Goal: Task Accomplishment & Management: Complete application form

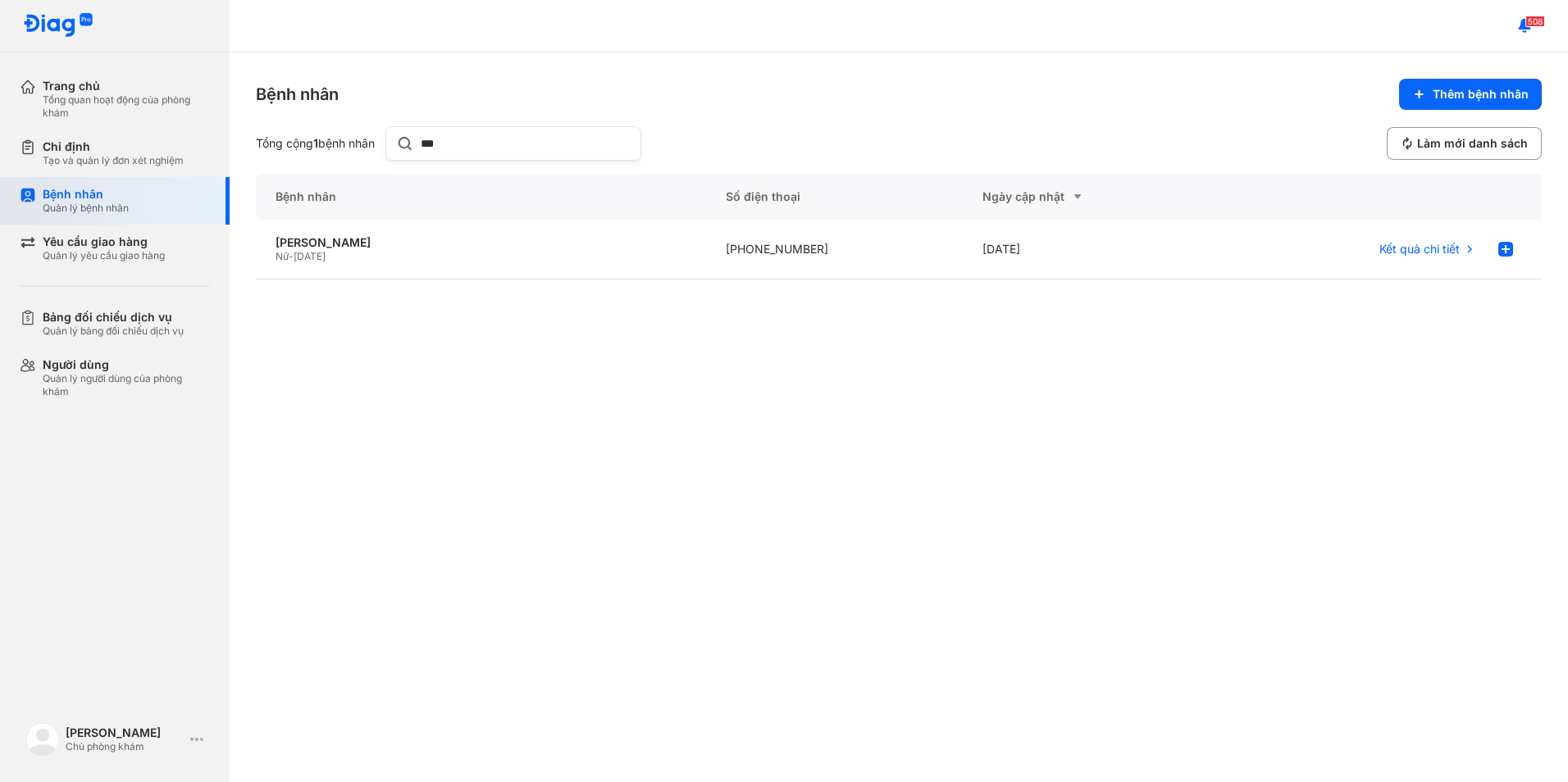
click at [127, 210] on div "Quản lý bệnh nhân" at bounding box center [85, 208] width 86 height 13
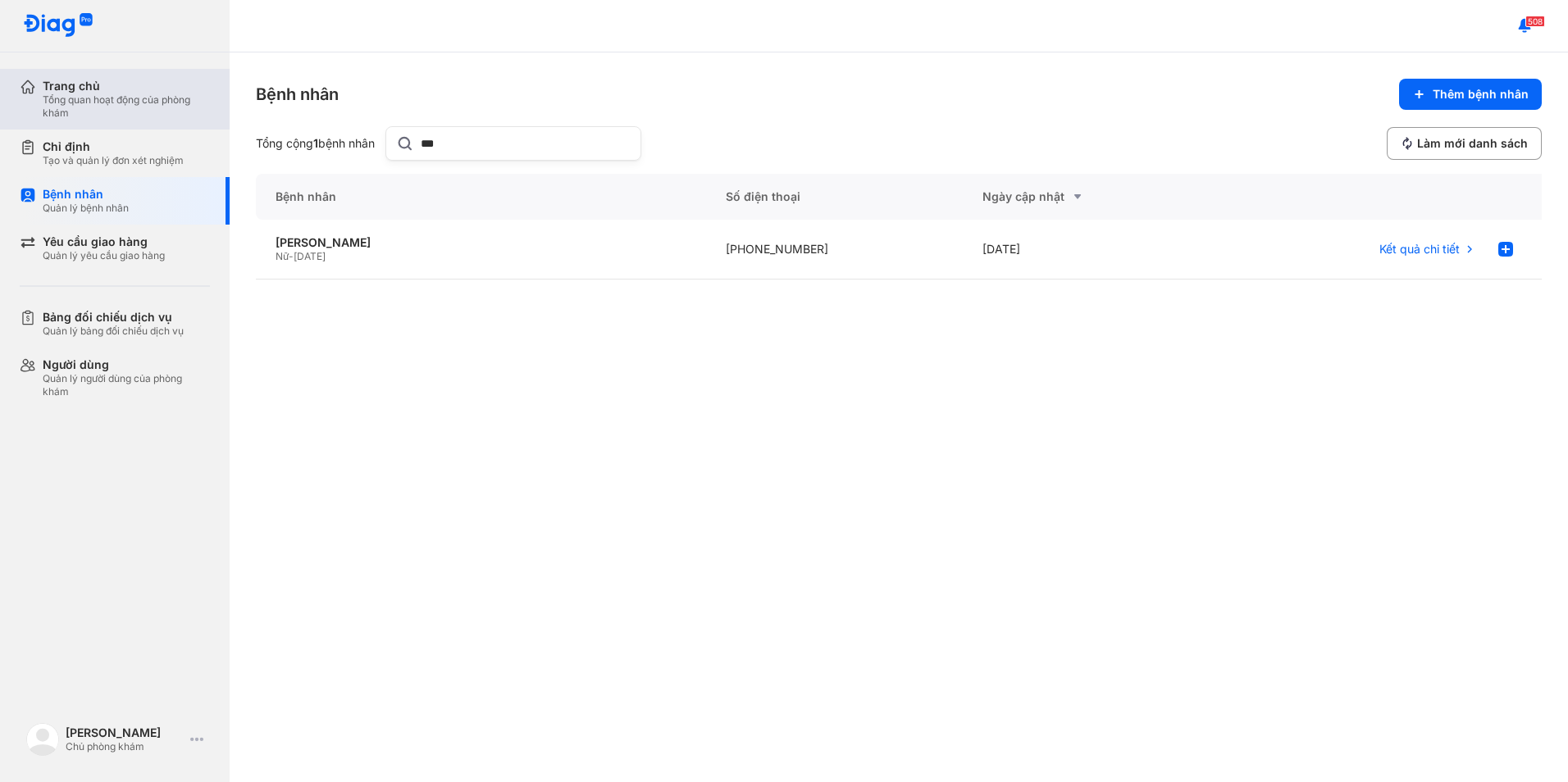
click at [84, 97] on div "Tổng quan hoạt động của phòng khám" at bounding box center [125, 107] width 167 height 27
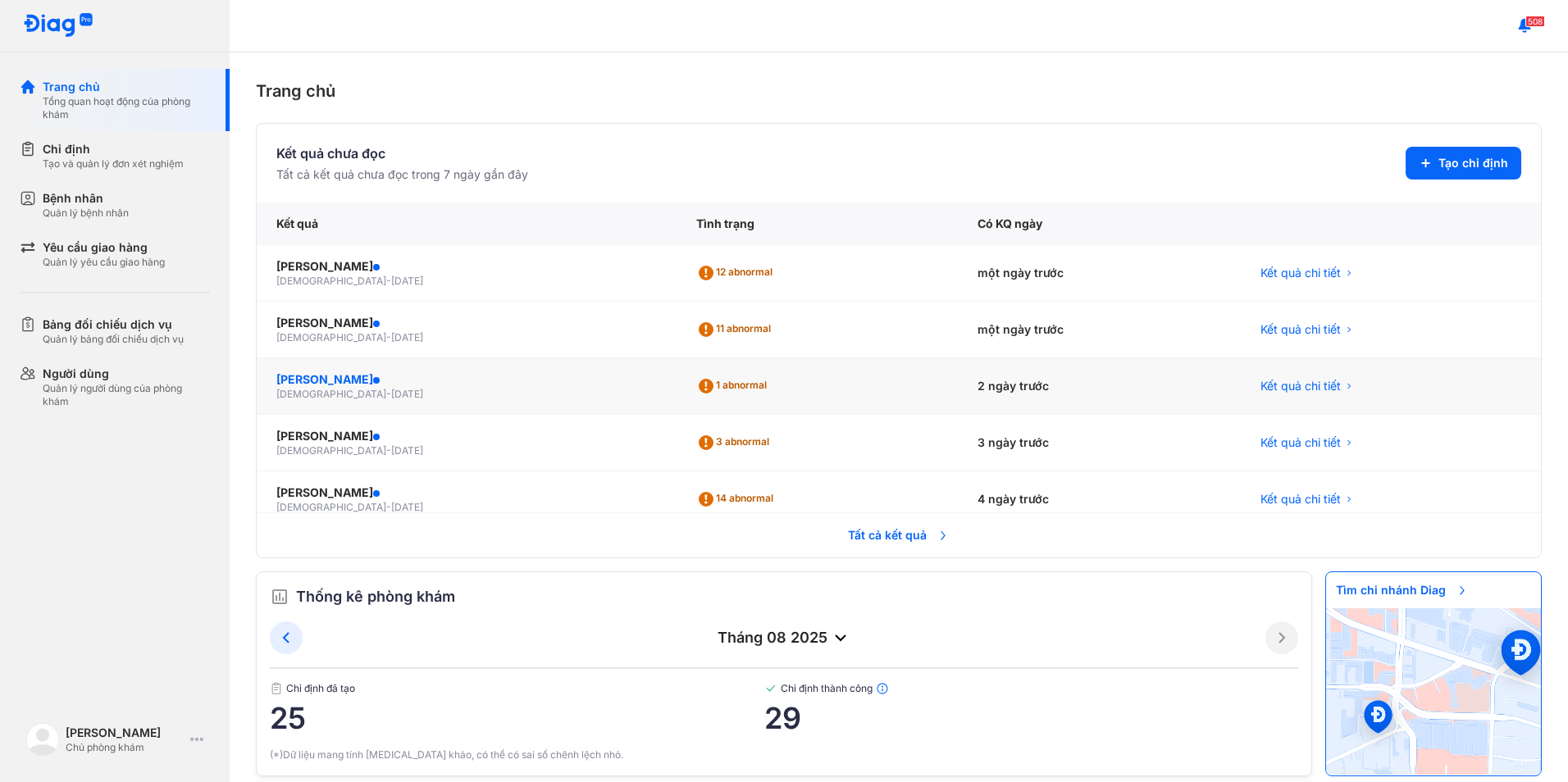
click at [367, 371] on div "NGUYỄN XUÂN DỰ" at bounding box center [466, 379] width 381 height 17
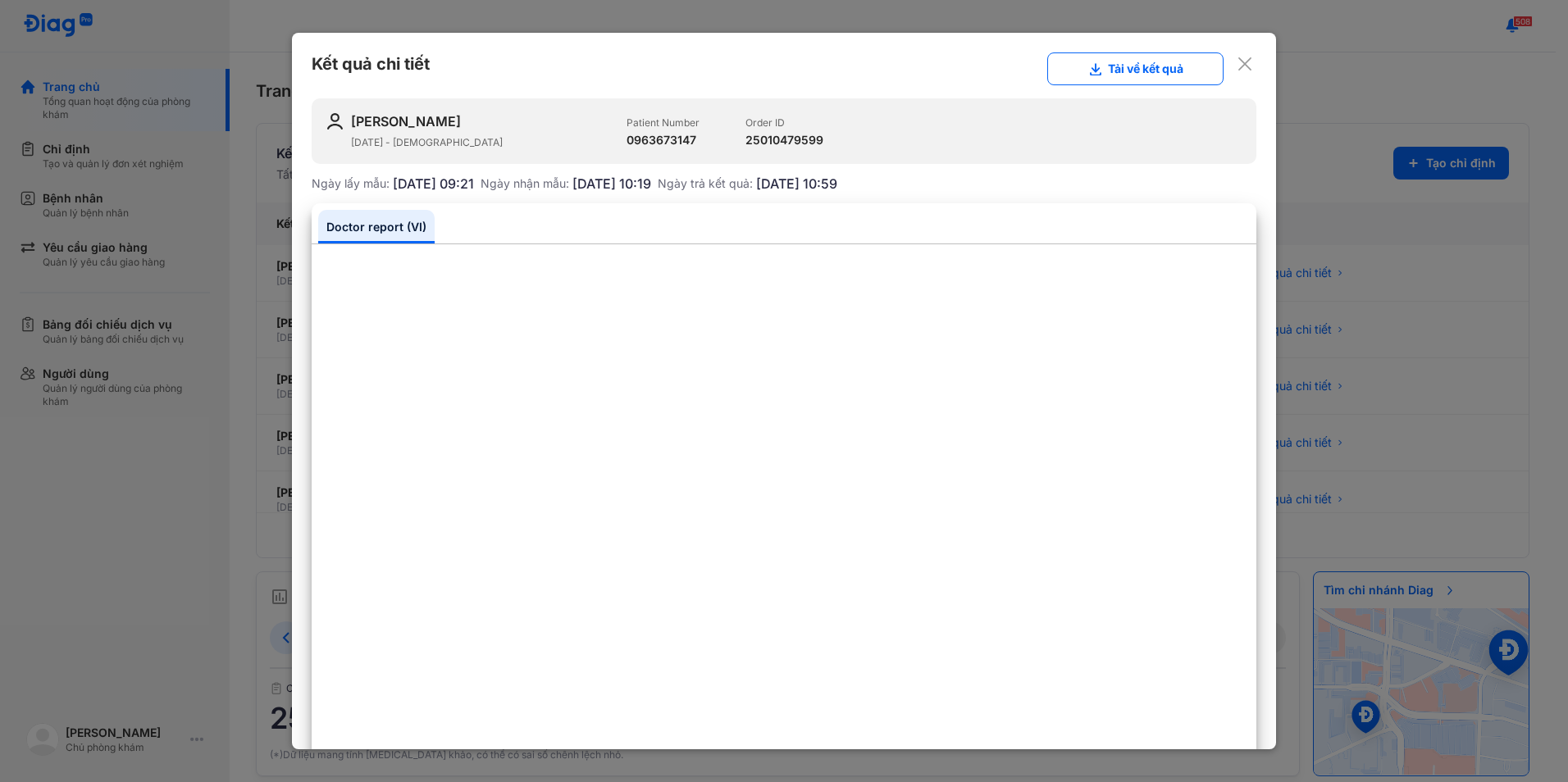
click at [1356, 61] on div at bounding box center [784, 391] width 1568 height 782
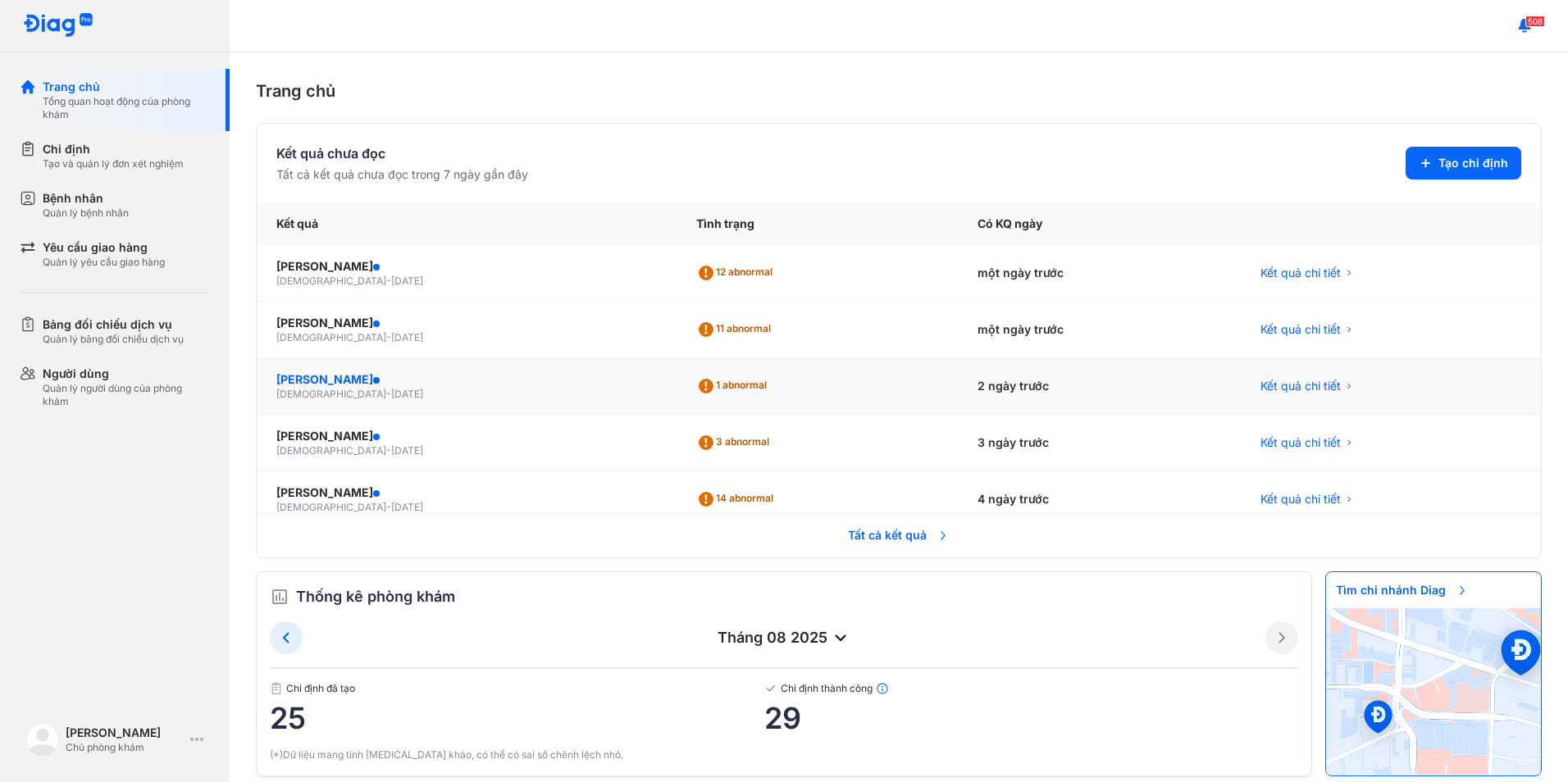
click at [338, 374] on div "[PERSON_NAME]" at bounding box center [466, 379] width 381 height 17
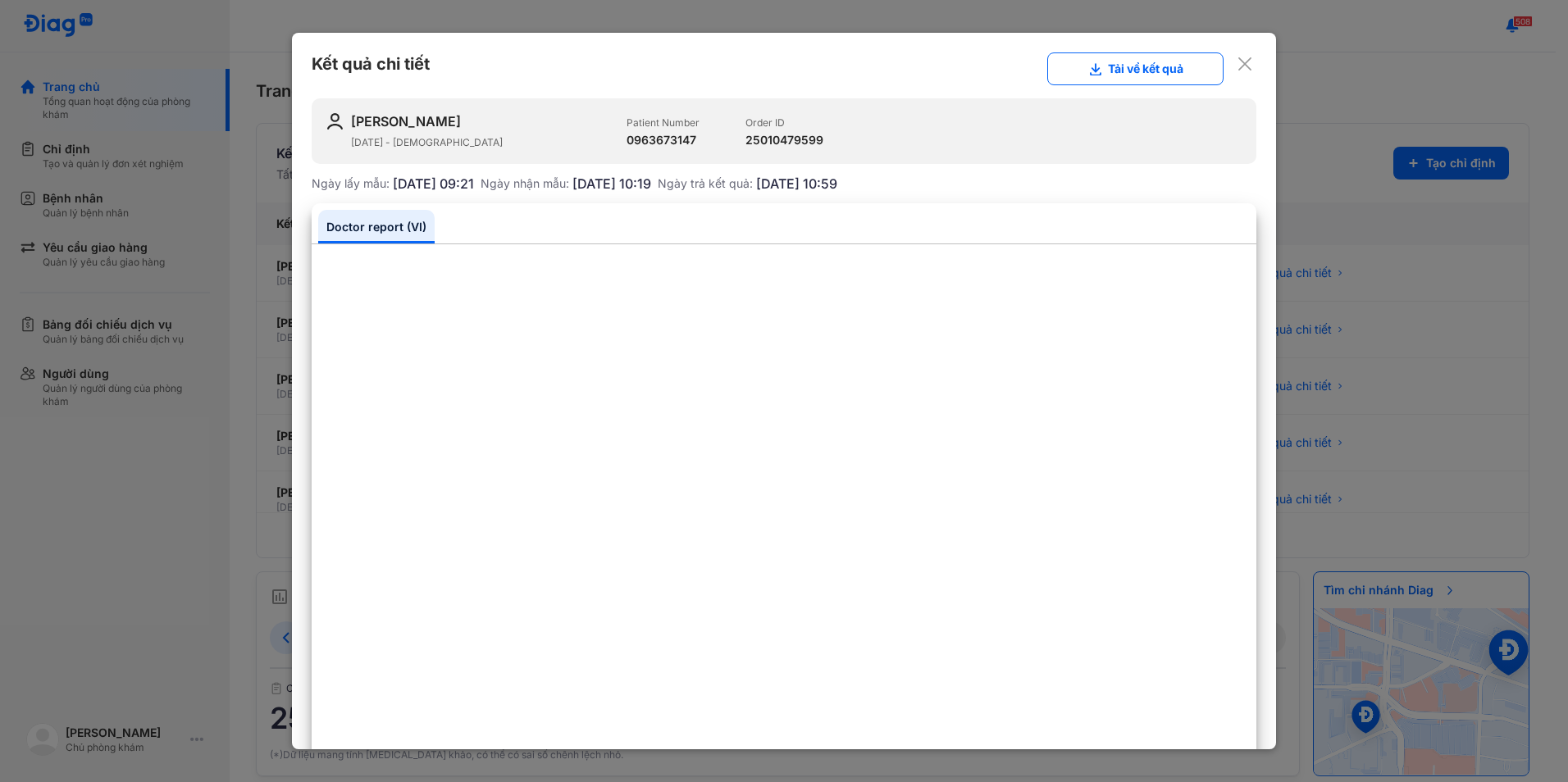
click at [1238, 65] on use at bounding box center [1245, 64] width 13 height 13
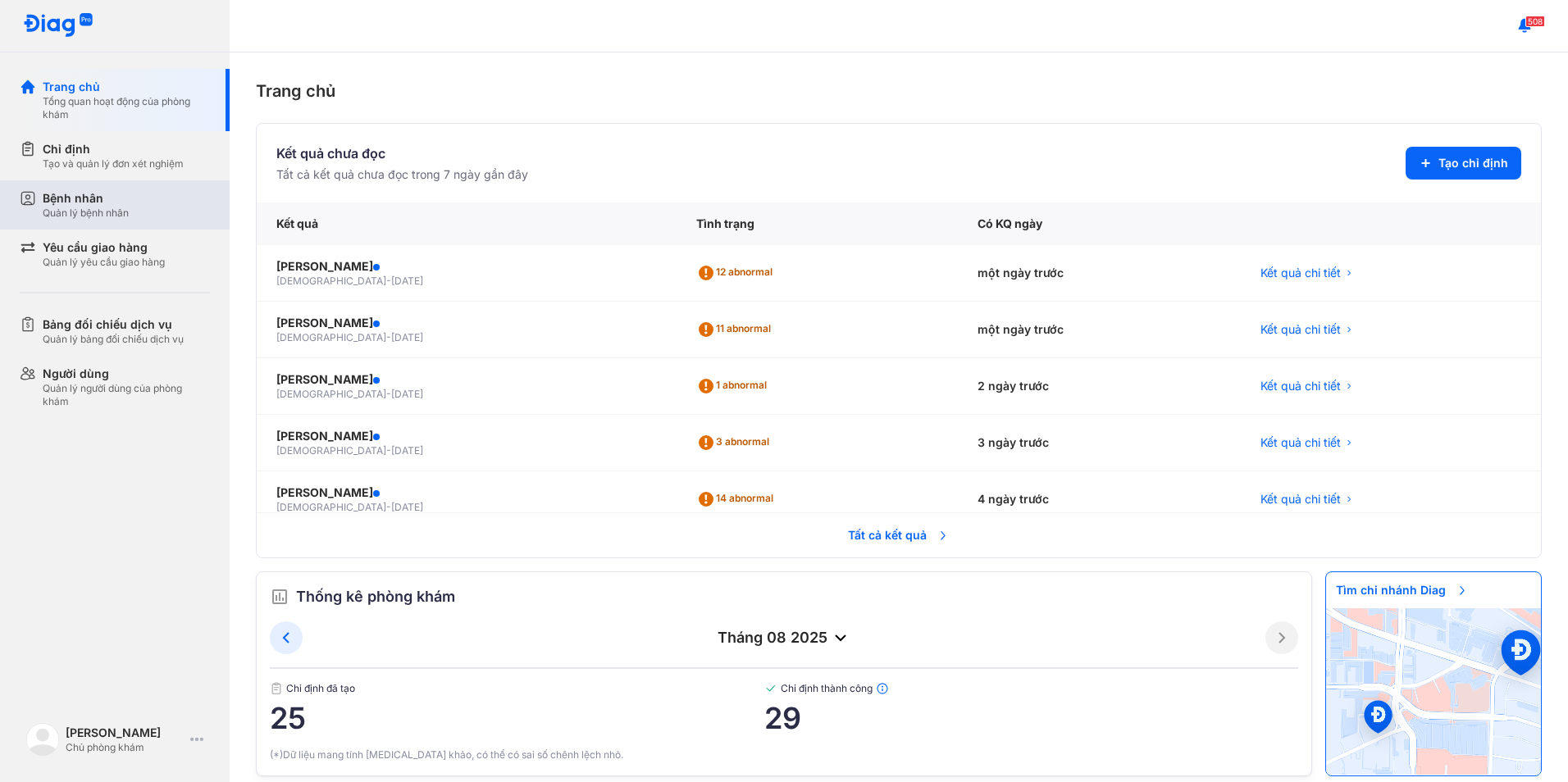
drag, startPoint x: 101, startPoint y: 216, endPoint x: 146, endPoint y: 182, distance: 56.4
click at [100, 216] on div "Quản lý bệnh nhân" at bounding box center [85, 213] width 86 height 13
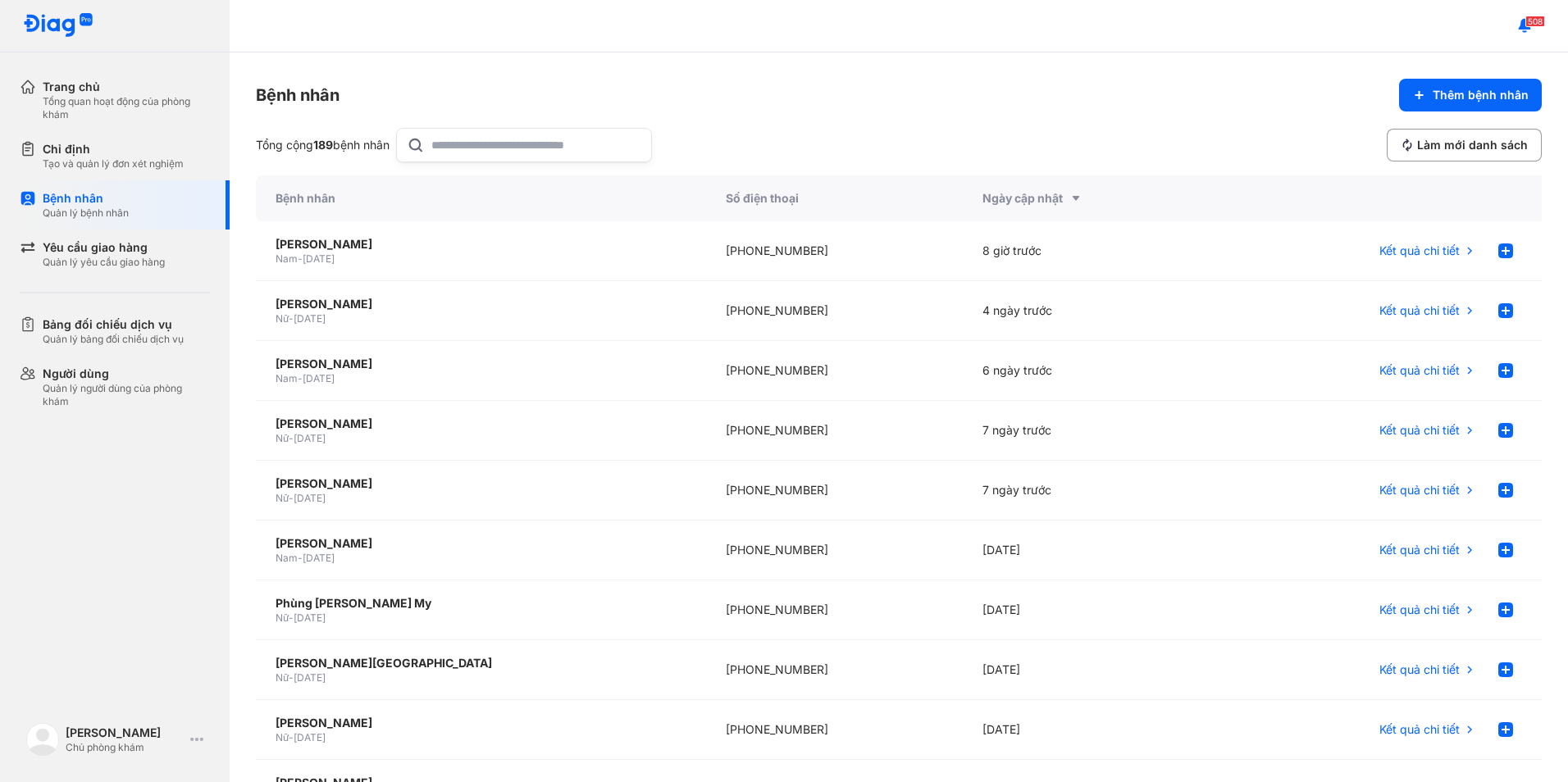
click at [449, 140] on input "text" at bounding box center [536, 145] width 210 height 33
type input "**"
click at [353, 604] on div "[PERSON_NAME]" at bounding box center [481, 604] width 411 height 17
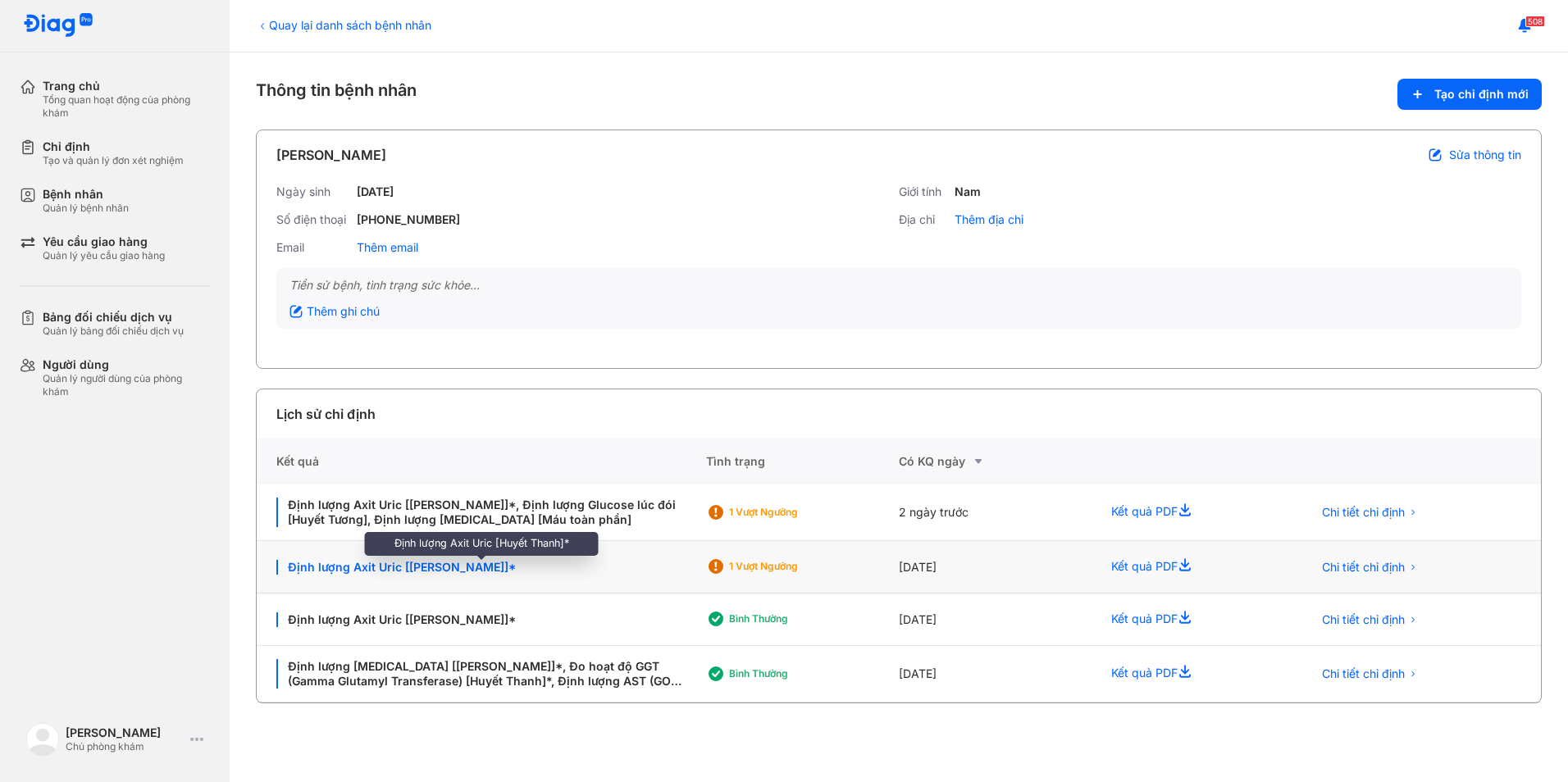
click at [444, 565] on div "Định lượng Axit Uric [[PERSON_NAME]]*" at bounding box center [481, 567] width 410 height 15
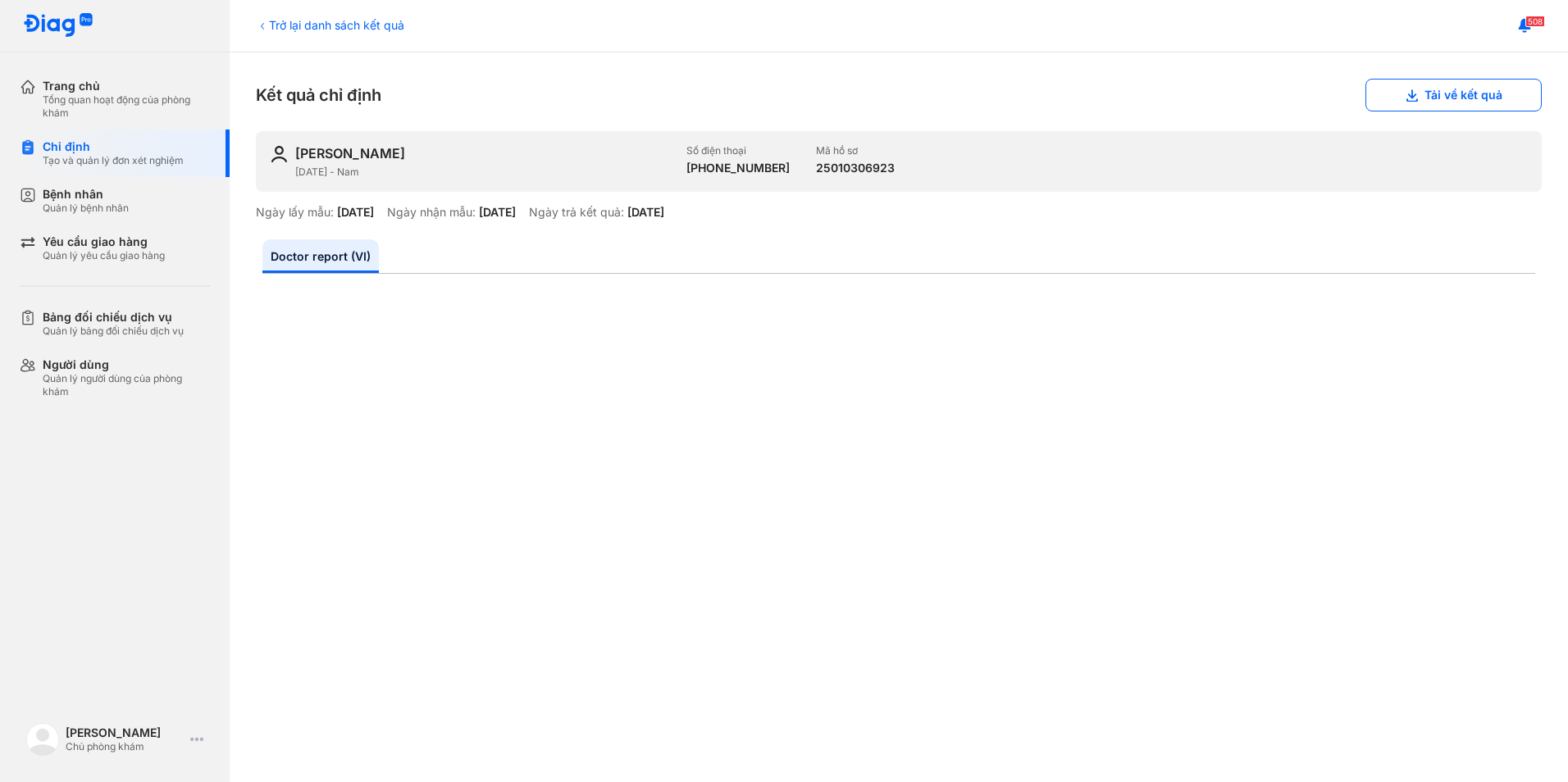
click at [284, 19] on div "Trở lại danh sách kết quả" at bounding box center [330, 25] width 148 height 17
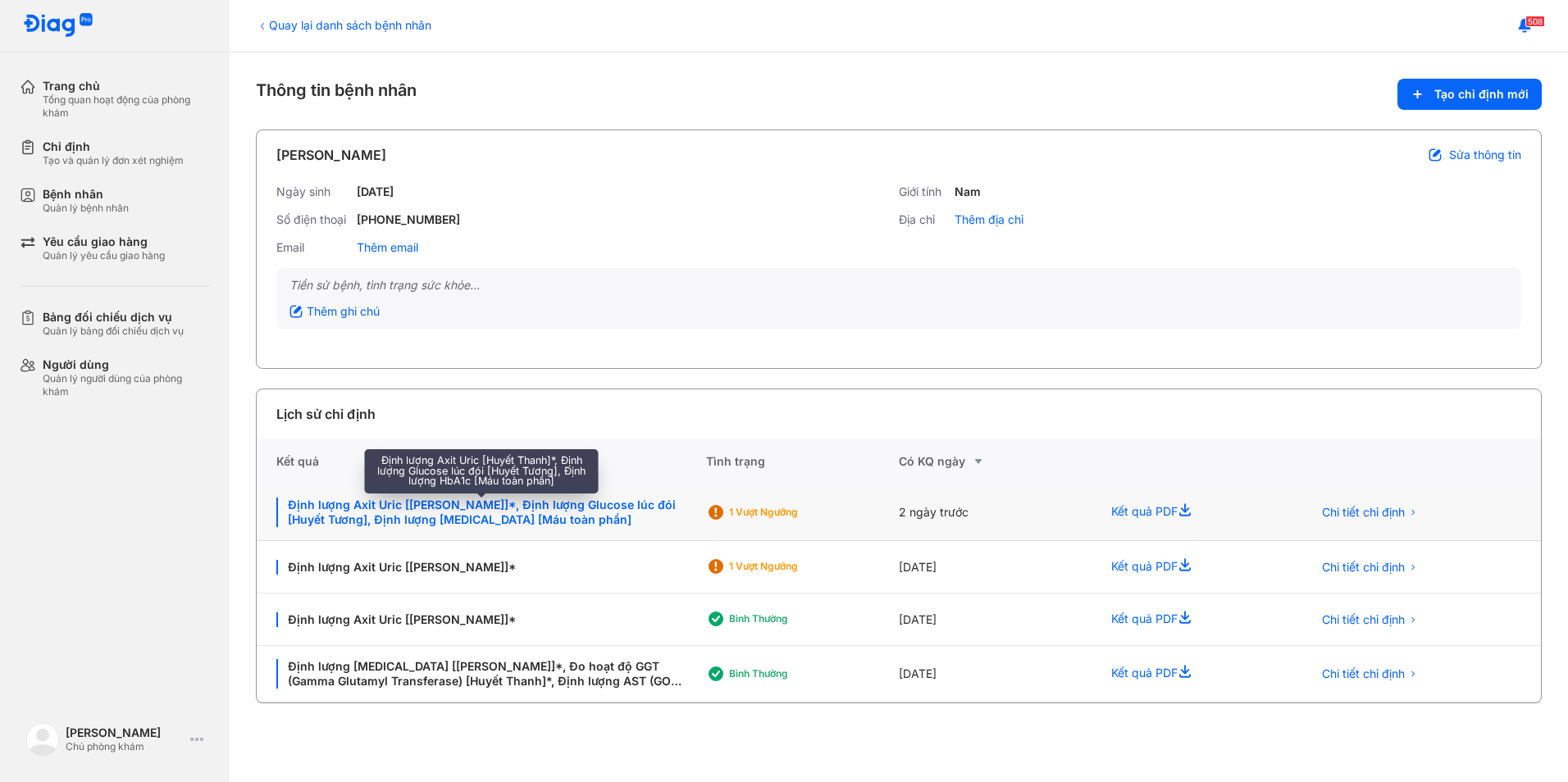
click at [532, 505] on div "Định lượng Axit Uric [[PERSON_NAME]]*, Định lượng Glucose lúc đói [Huyết Tương]…" at bounding box center [481, 512] width 410 height 29
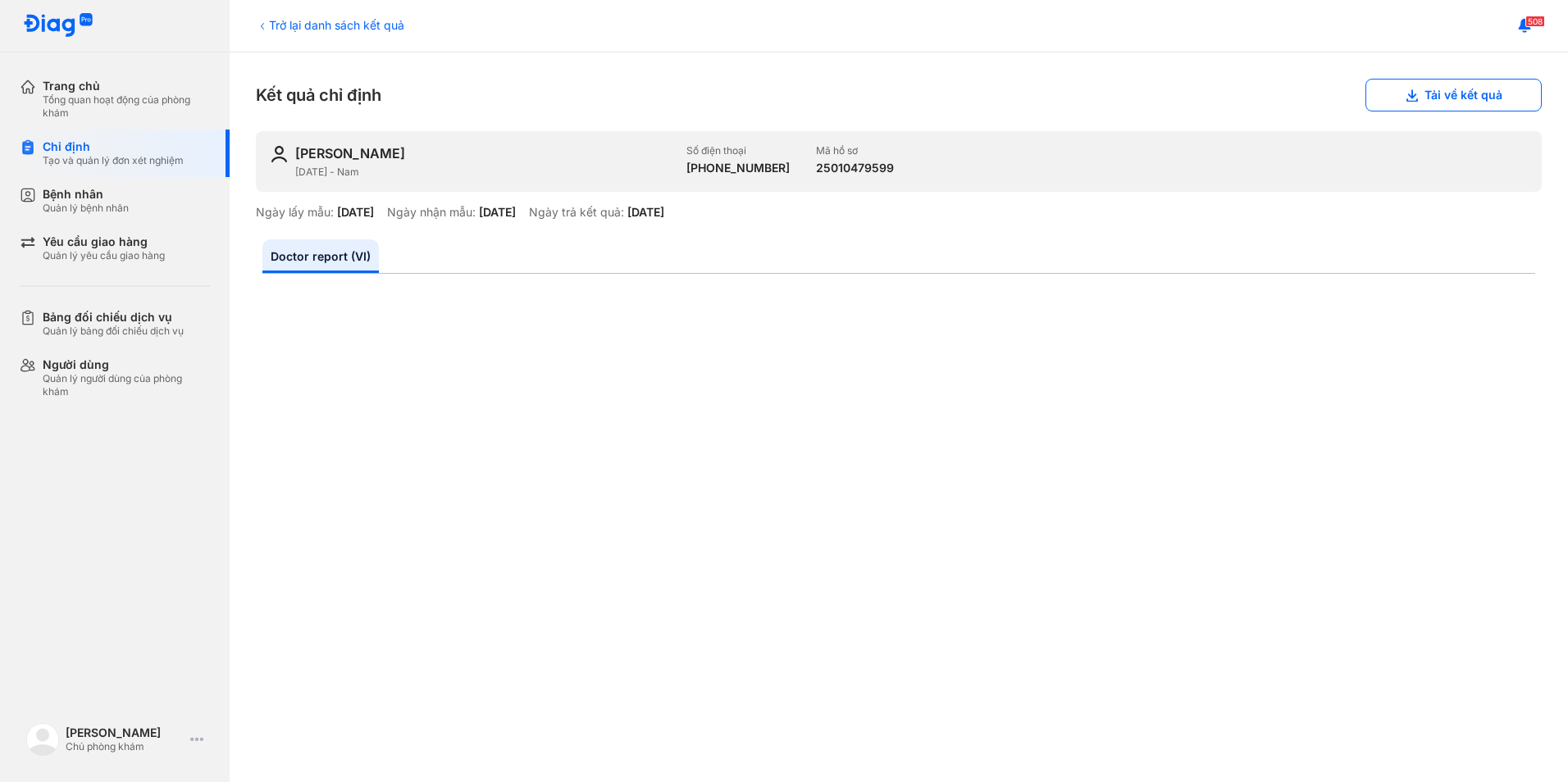
click at [314, 25] on div "Trở lại danh sách kết quả" at bounding box center [330, 25] width 148 height 17
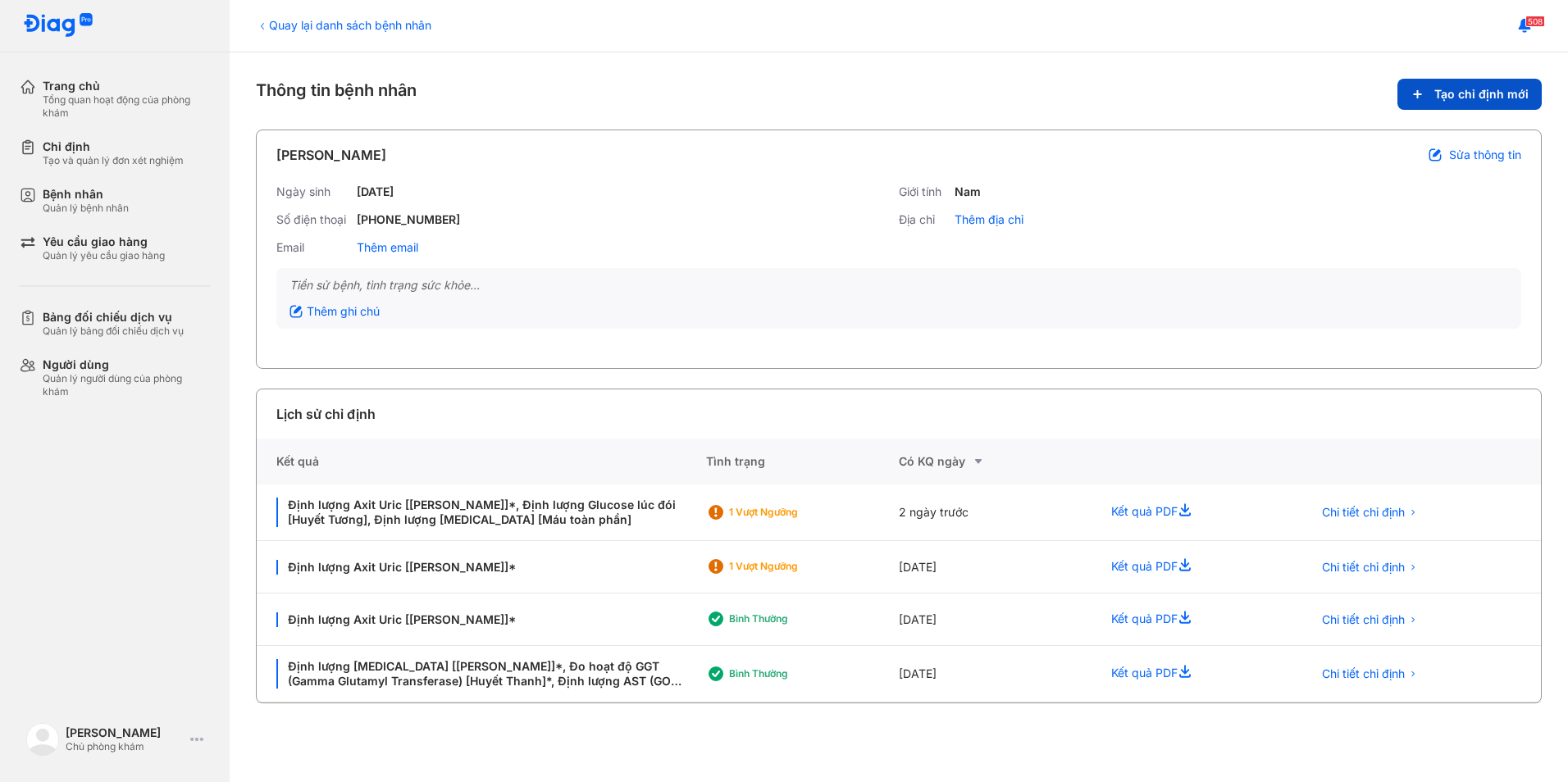
click at [1439, 102] on button "Tạo chỉ định mới" at bounding box center [1469, 94] width 144 height 31
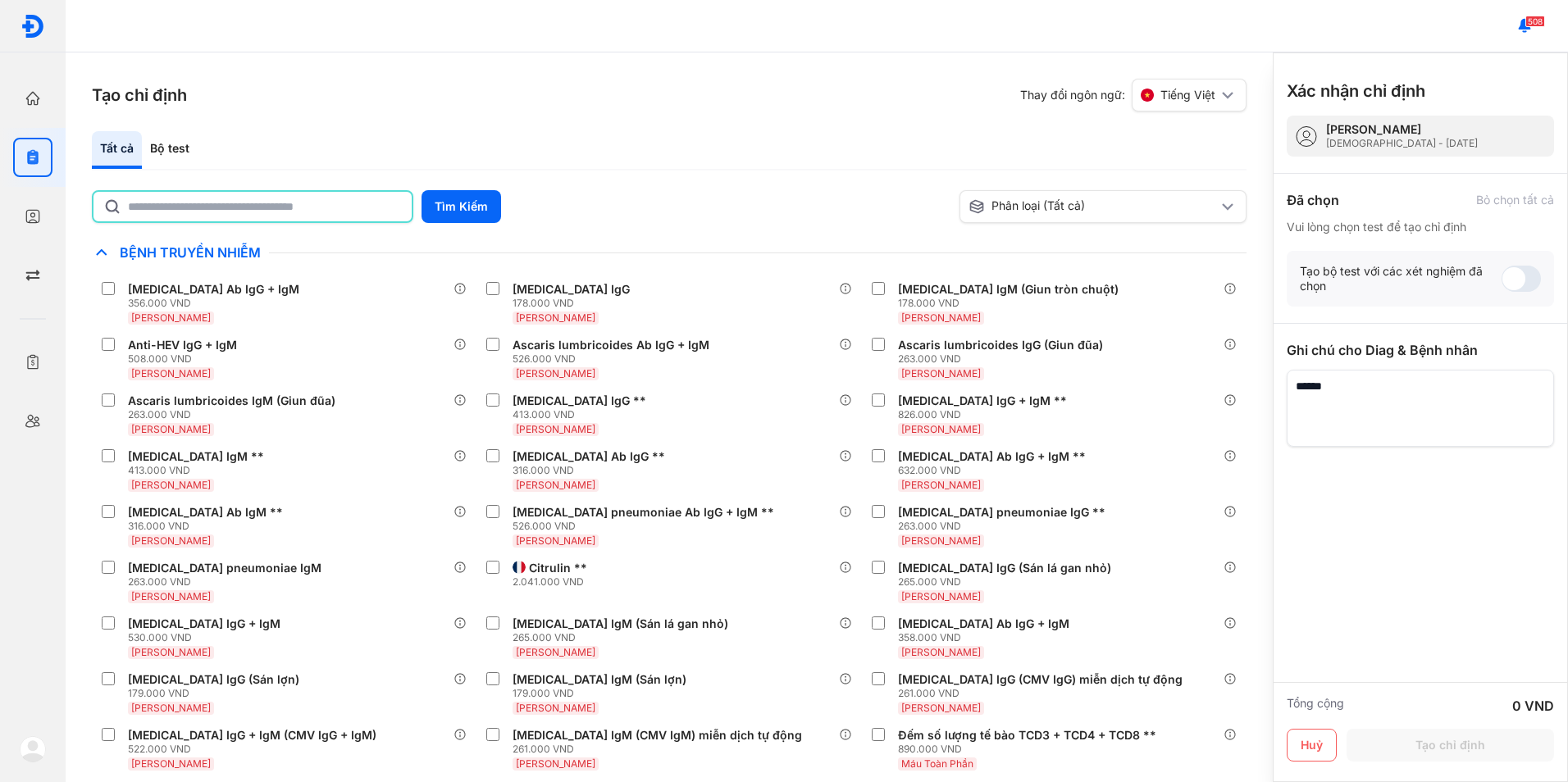
click at [310, 213] on input "text" at bounding box center [265, 206] width 274 height 29
click at [451, 211] on button "Tìm Kiếm" at bounding box center [461, 206] width 80 height 33
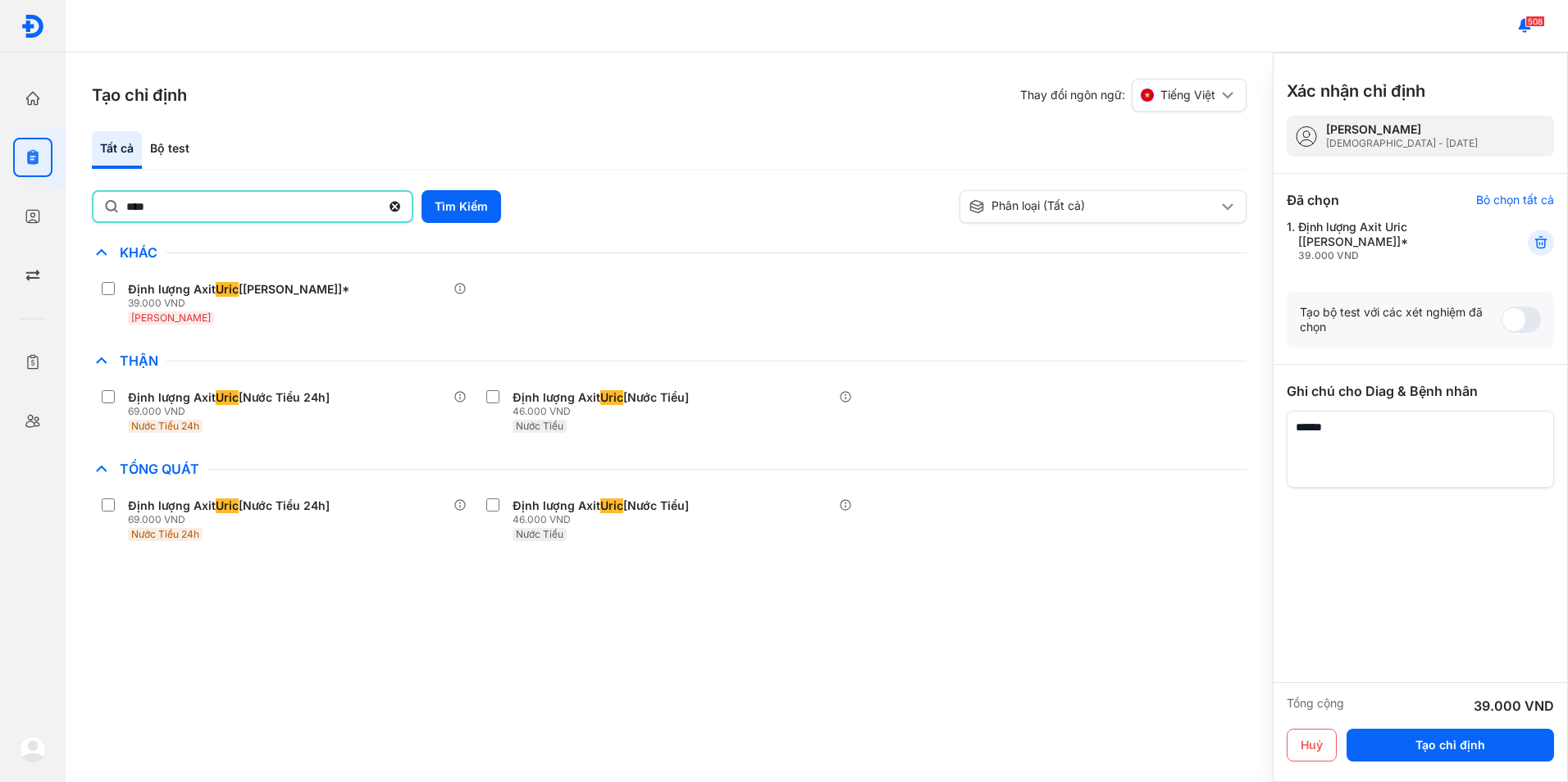
drag, startPoint x: 167, startPoint y: 217, endPoint x: 95, endPoint y: 232, distance: 73.5
click at [95, 232] on div "**** Tìm Kiếm Phân loại (Tất cả) Lưu làm chế độ xem mặc định Chỉ định nhiều nhấ…" at bounding box center [669, 378] width 1155 height 377
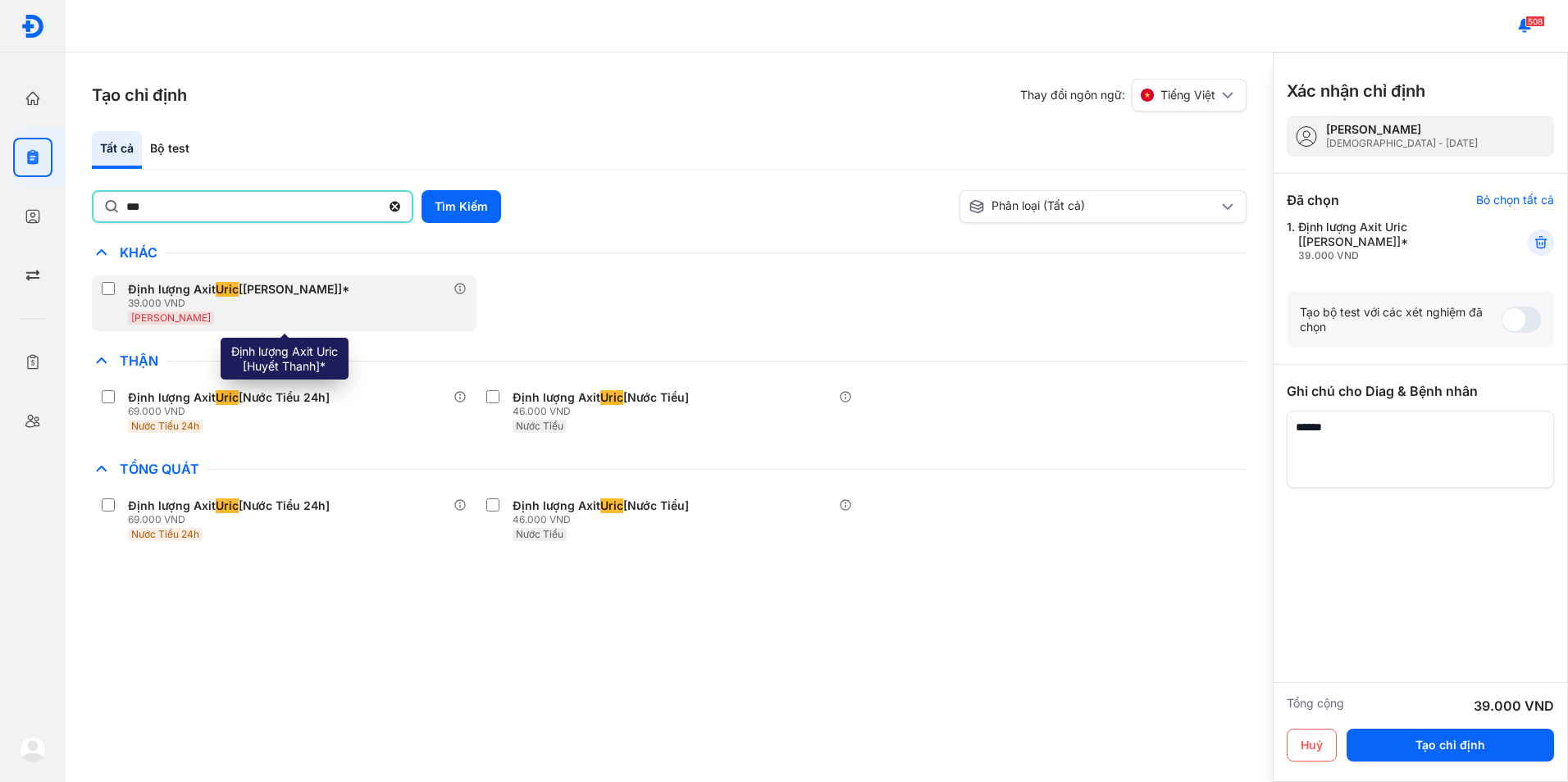
type input "**********"
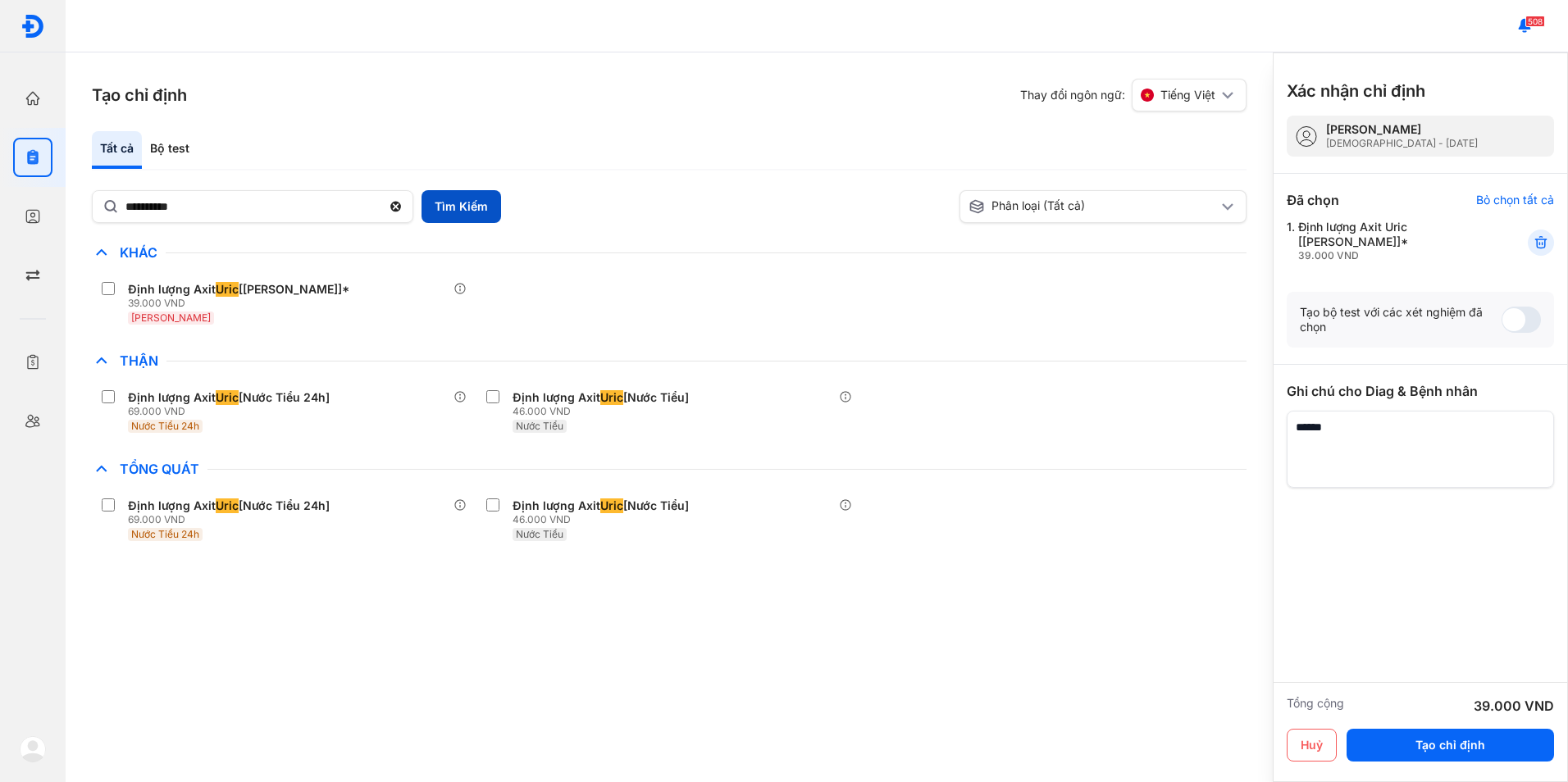
click at [431, 203] on button "Tìm Kiếm" at bounding box center [461, 206] width 80 height 33
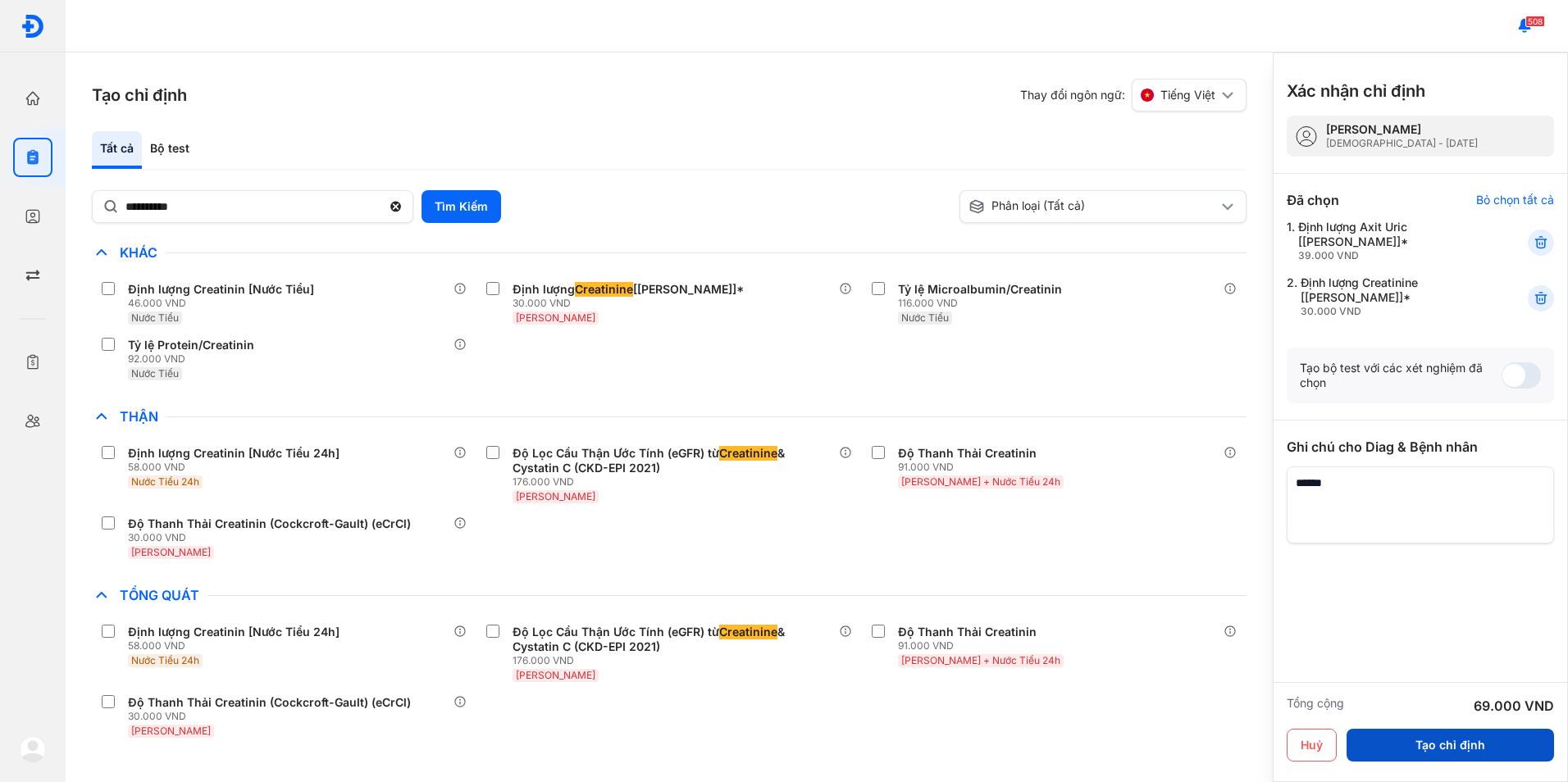
click at [1406, 752] on button "Tạo chỉ định" at bounding box center [1450, 745] width 208 height 33
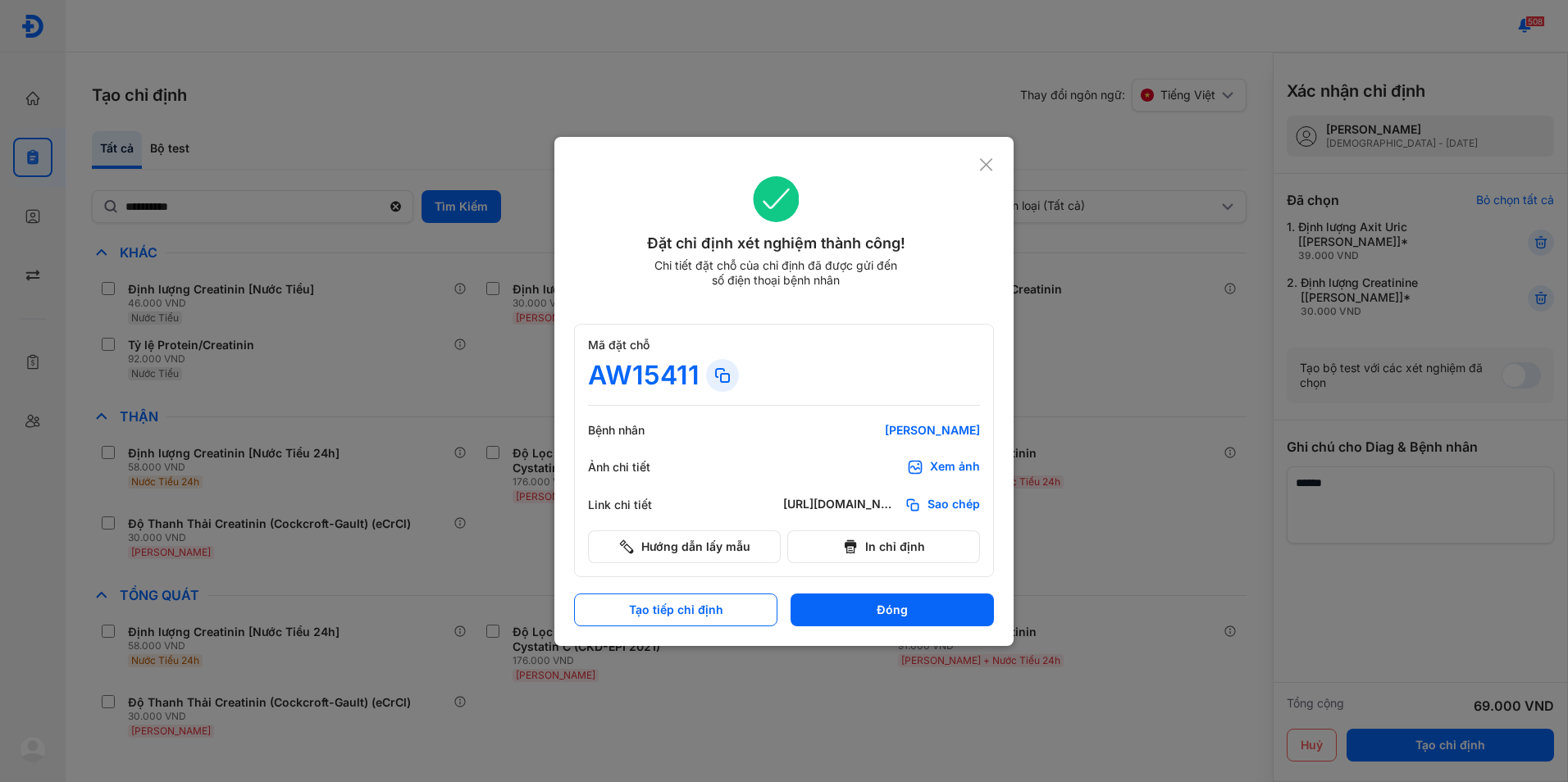
click at [990, 163] on icon at bounding box center [986, 164] width 16 height 17
